Goal: Information Seeking & Learning: Learn about a topic

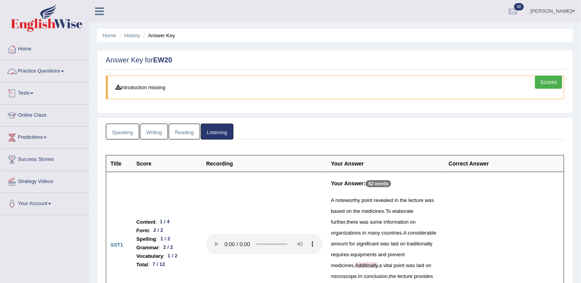
click at [47, 94] on link "Tests" at bounding box center [44, 92] width 88 height 19
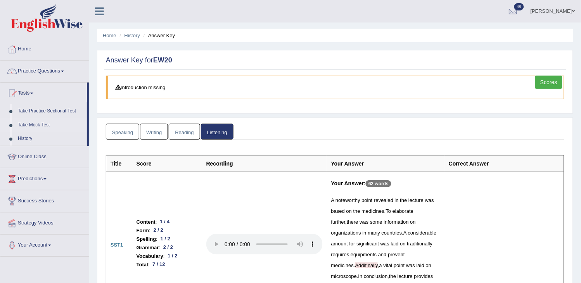
click at [34, 119] on link "Take Mock Test" at bounding box center [50, 125] width 73 height 14
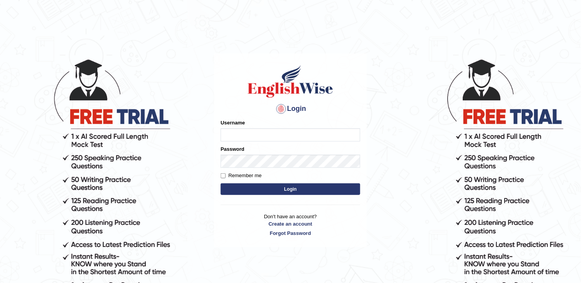
type input "obehi00"
click at [277, 189] on button "Login" at bounding box center [291, 189] width 140 height 12
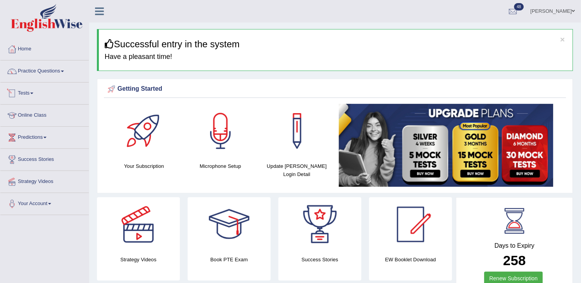
click at [45, 95] on link "Tests" at bounding box center [44, 92] width 88 height 19
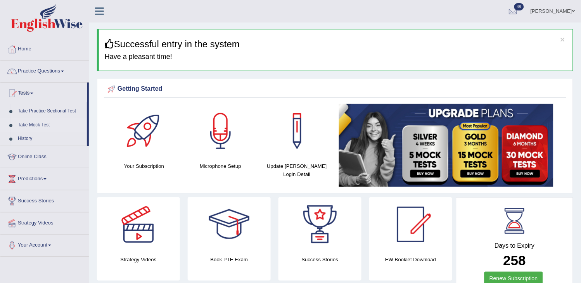
click at [40, 119] on link "Take Mock Test" at bounding box center [50, 125] width 73 height 14
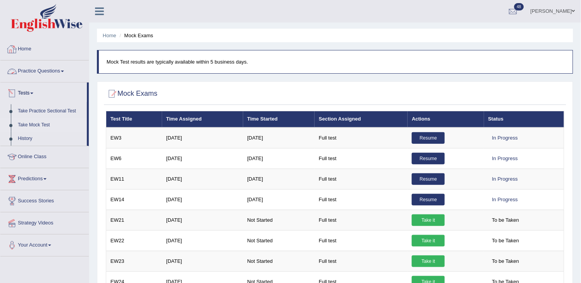
click at [38, 70] on link "Practice Questions" at bounding box center [44, 70] width 88 height 19
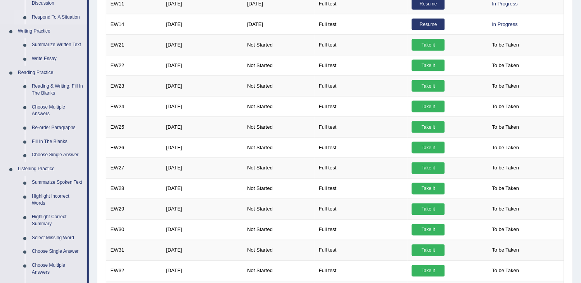
scroll to position [301, 0]
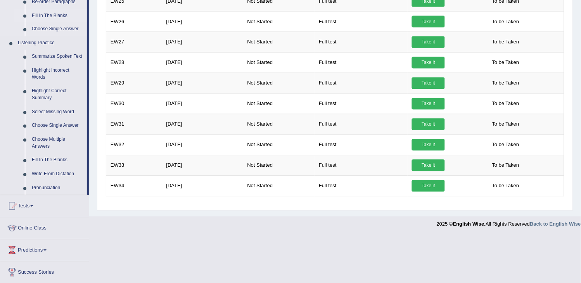
click at [48, 15] on link "Fill In The Blanks" at bounding box center [57, 16] width 59 height 14
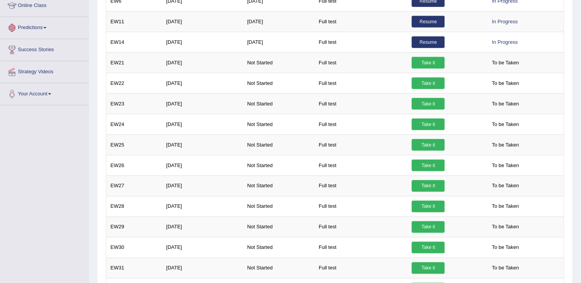
scroll to position [180, 0]
